Goal: Understand process/instructions

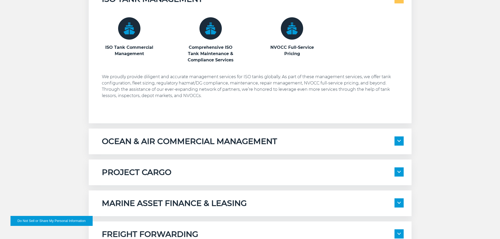
scroll to position [341, 0]
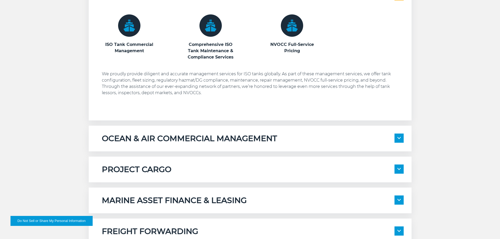
click at [197, 79] on p "We proudly provide diligent and accurate management services for ISO tanks glob…" at bounding box center [253, 83] width 302 height 25
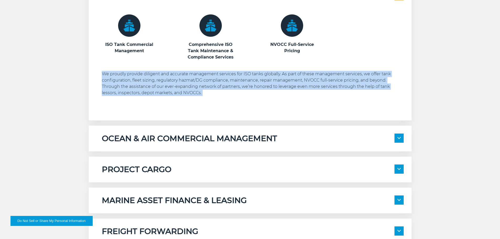
click at [197, 79] on p "We proudly provide diligent and accurate management services for ISO tanks glob…" at bounding box center [253, 83] width 302 height 25
click at [194, 84] on p "We proudly provide diligent and accurate management services for ISO tanks glob…" at bounding box center [253, 83] width 302 height 25
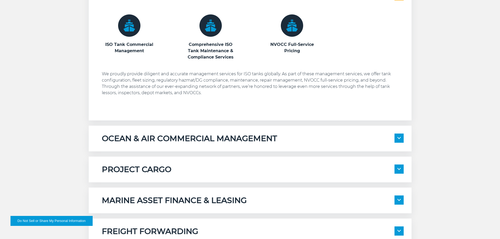
click at [145, 85] on p "We proudly provide diligent and accurate management services for ISO tanks glob…" at bounding box center [253, 83] width 302 height 25
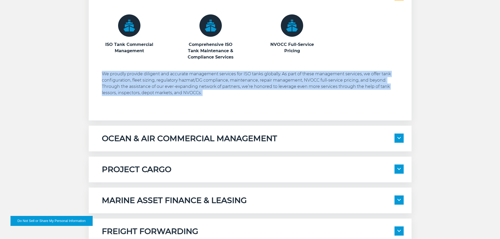
click at [145, 85] on p "We proudly provide diligent and accurate management services for ISO tanks glob…" at bounding box center [253, 83] width 302 height 25
click at [154, 83] on p "We proudly provide diligent and accurate management services for ISO tanks glob…" at bounding box center [253, 83] width 302 height 25
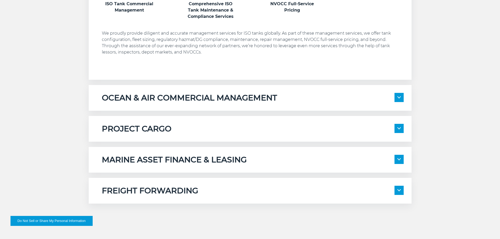
scroll to position [393, 0]
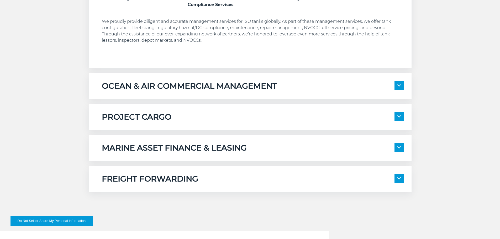
click at [396, 85] on span at bounding box center [398, 85] width 9 height 9
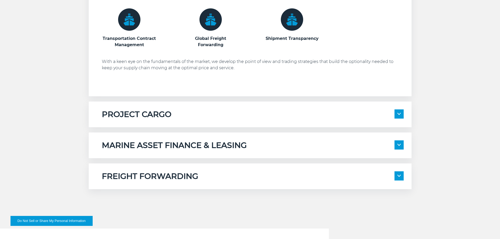
scroll to position [498, 0]
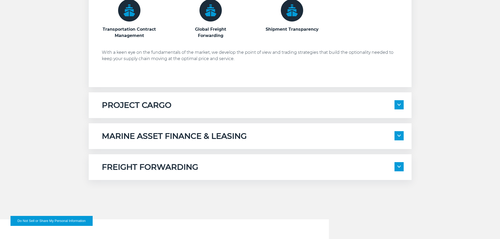
click at [397, 165] on img at bounding box center [398, 166] width 3 height 2
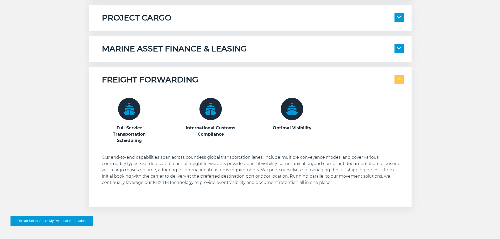
scroll to position [629, 0]
